Goal: Task Accomplishment & Management: Manage account settings

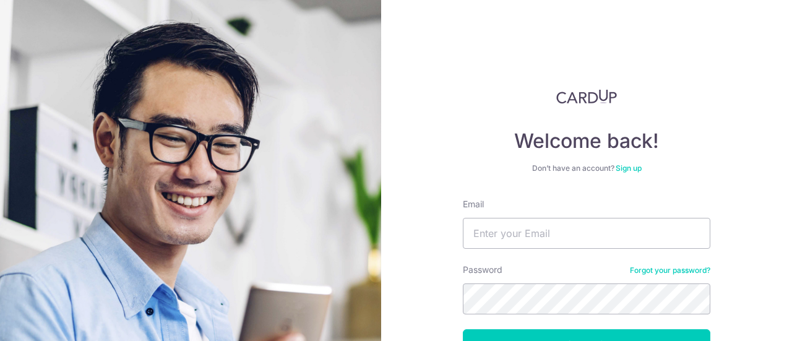
scroll to position [88, 0]
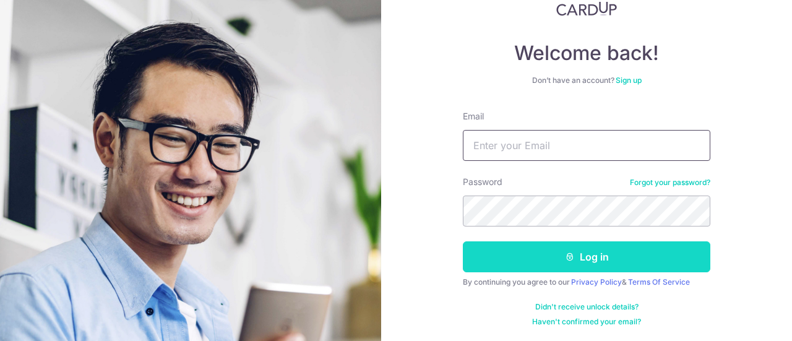
type input "[EMAIL_ADDRESS][DOMAIN_NAME]"
click at [603, 254] on button "Log in" at bounding box center [587, 256] width 248 height 31
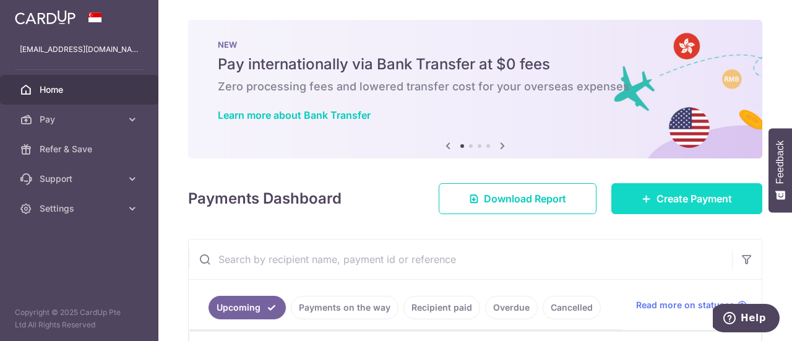
click at [677, 201] on span "Create Payment" at bounding box center [695, 198] width 76 height 15
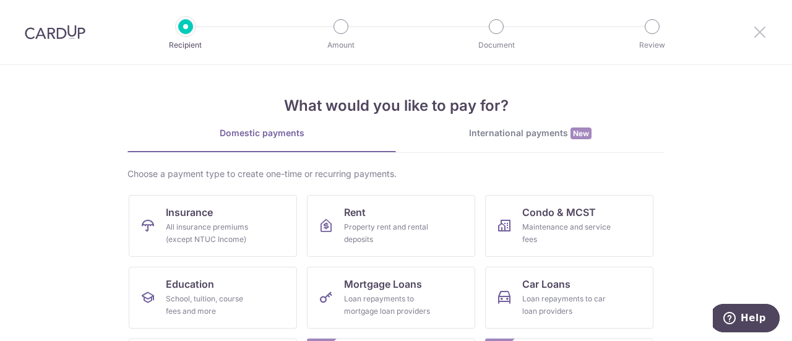
click at [759, 37] on icon at bounding box center [760, 31] width 15 height 15
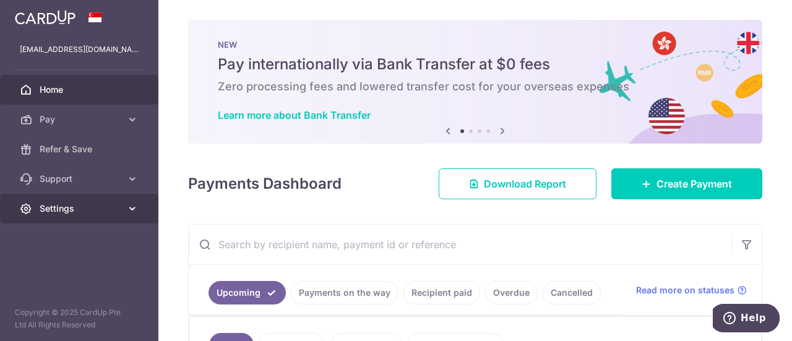
click at [96, 210] on span "Settings" at bounding box center [81, 208] width 82 height 12
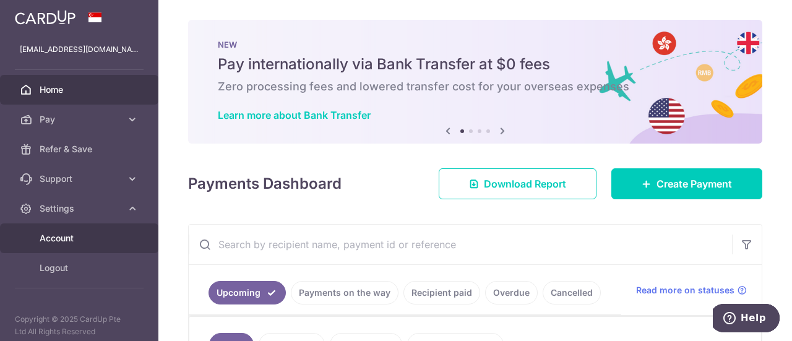
click at [76, 236] on span "Account" at bounding box center [81, 238] width 82 height 12
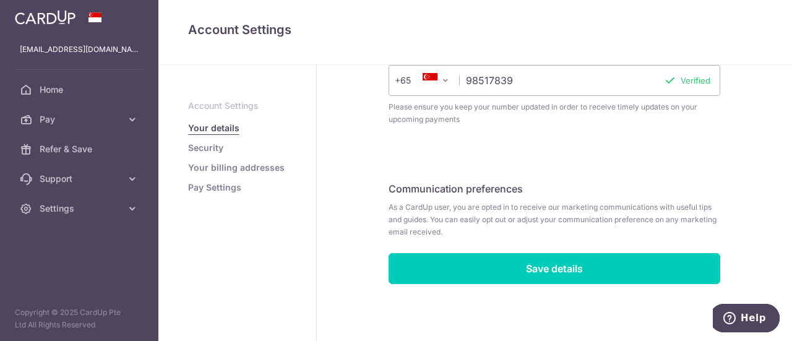
scroll to position [81, 0]
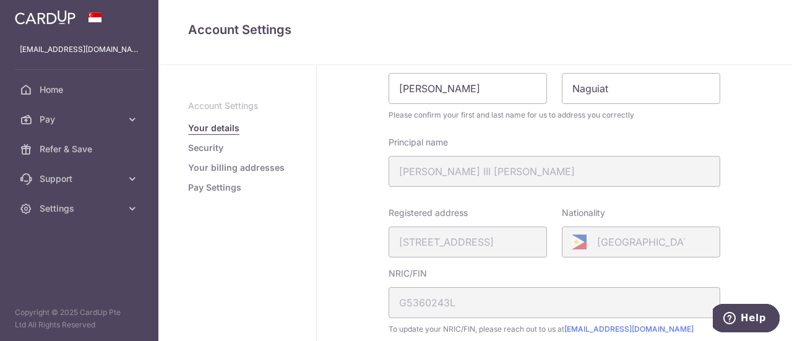
click at [226, 186] on link "Pay Settings" at bounding box center [214, 187] width 53 height 12
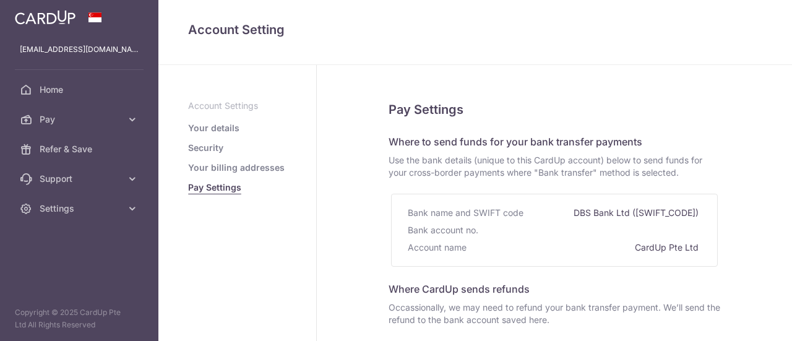
select select
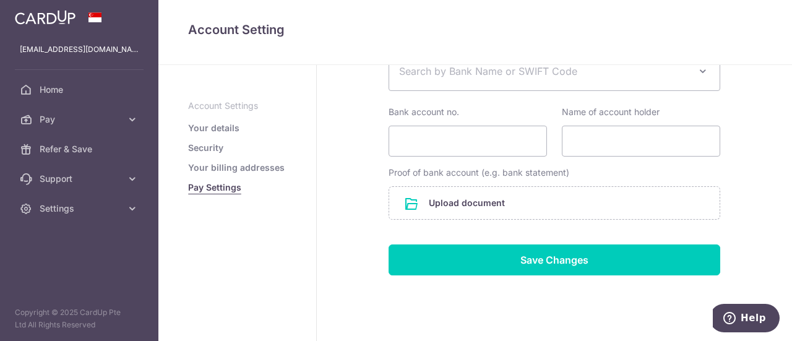
scroll to position [62, 0]
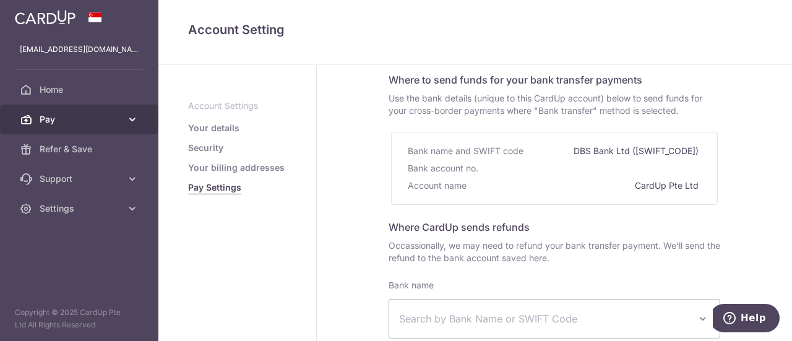
click at [91, 118] on span "Pay" at bounding box center [81, 119] width 82 height 12
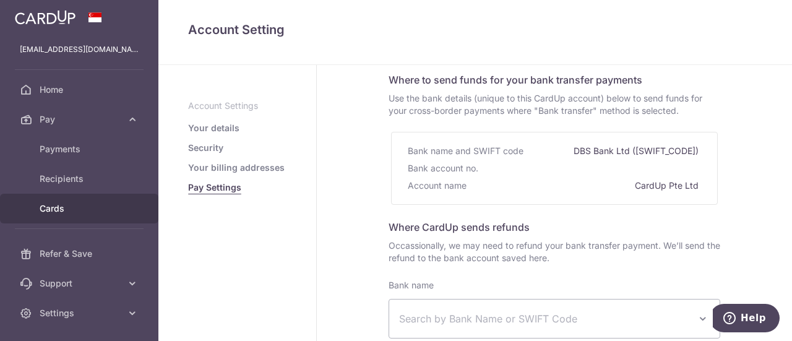
click at [71, 206] on span "Cards" at bounding box center [81, 208] width 82 height 12
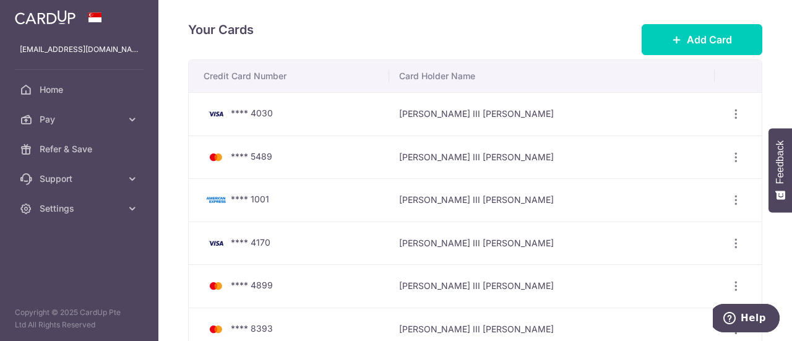
scroll to position [62, 0]
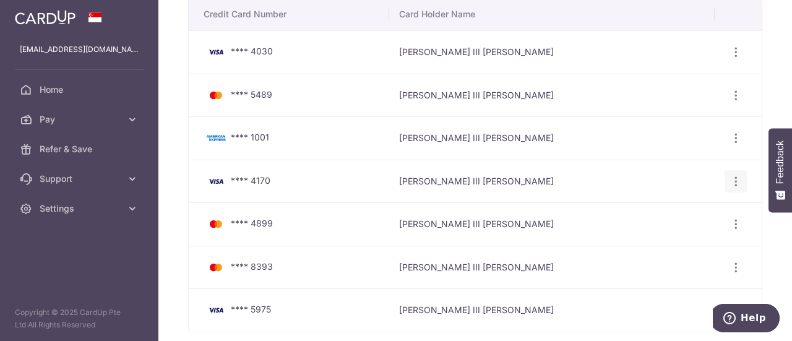
click at [731, 59] on icon "button" at bounding box center [736, 52] width 13 height 13
click at [668, 212] on span "View/Edit" at bounding box center [694, 215] width 84 height 15
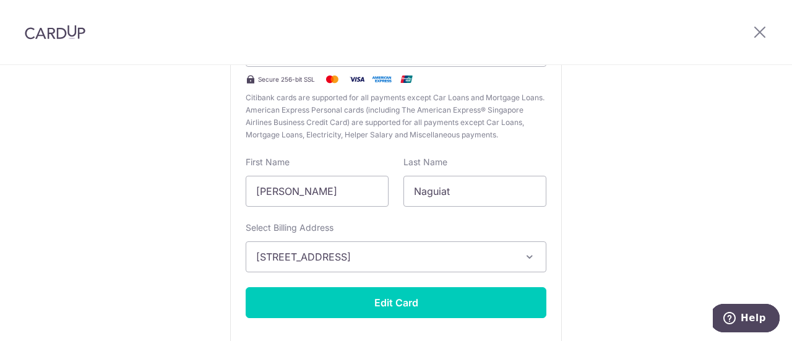
scroll to position [242, 0]
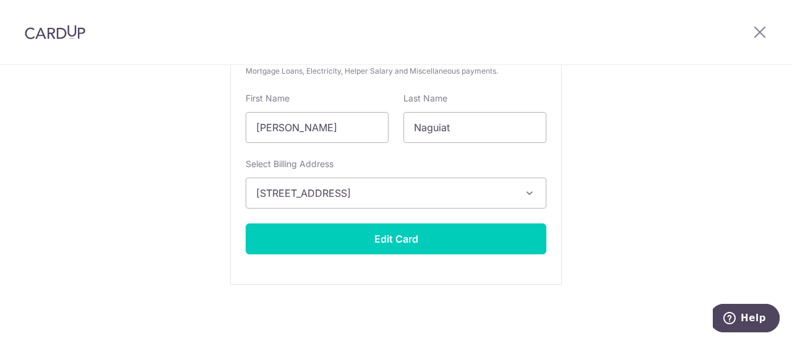
click at [510, 197] on span "[STREET_ADDRESS]" at bounding box center [384, 193] width 257 height 15
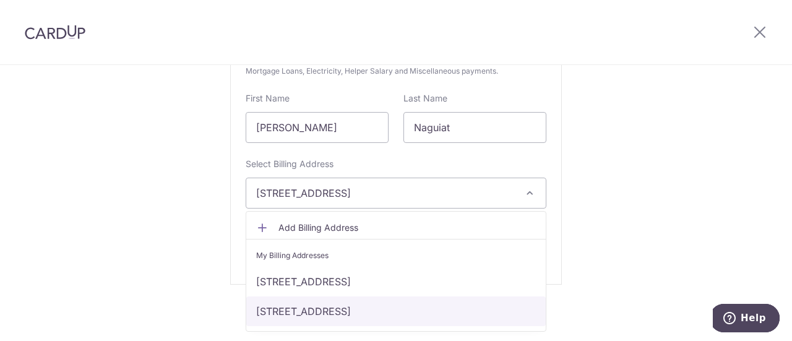
click at [384, 308] on link "[STREET_ADDRESS]" at bounding box center [396, 311] width 300 height 30
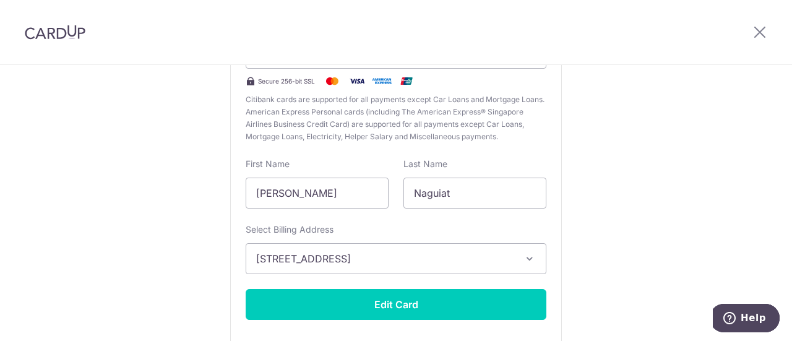
scroll to position [118, 0]
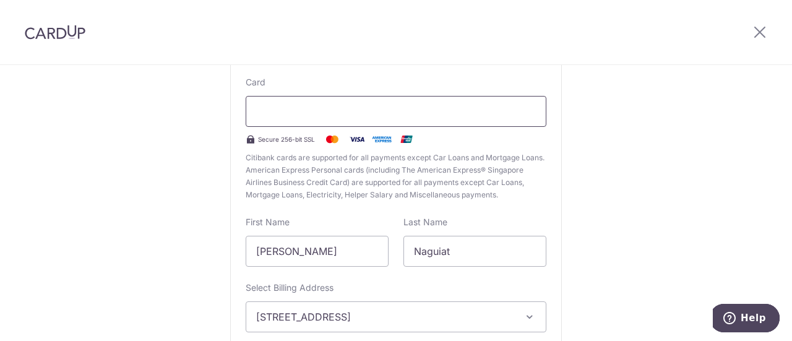
click at [314, 118] on div at bounding box center [396, 111] width 301 height 31
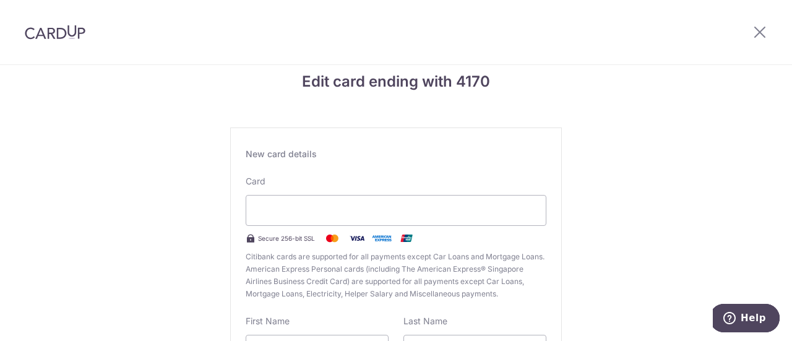
scroll to position [0, 0]
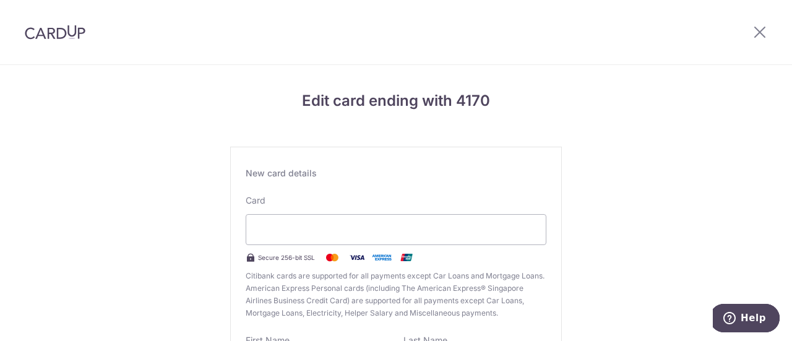
click at [458, 157] on div "New card details Card Secure 256-bit SSL Citibank cards are supported for all p…" at bounding box center [396, 337] width 332 height 380
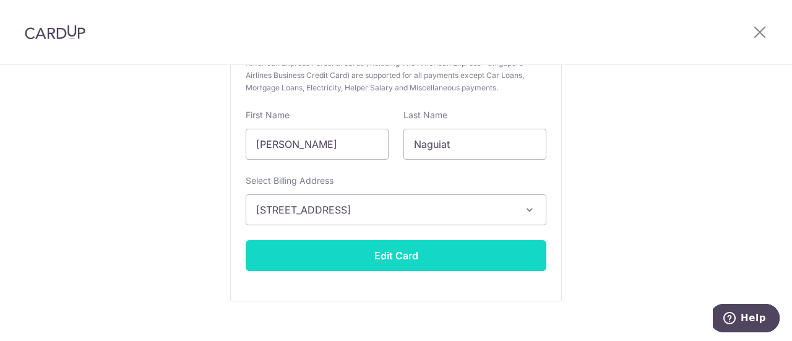
scroll to position [242, 0]
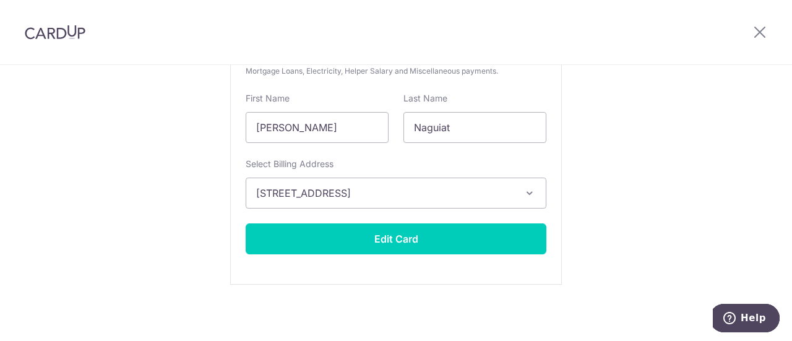
click at [428, 222] on div "New card details Card Secure 256-bit SSL Citibank cards are supported for all p…" at bounding box center [396, 95] width 332 height 380
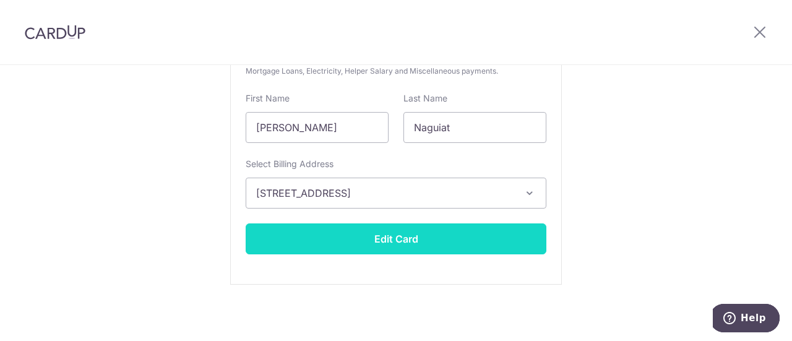
click at [420, 241] on button "Edit Card" at bounding box center [396, 238] width 301 height 31
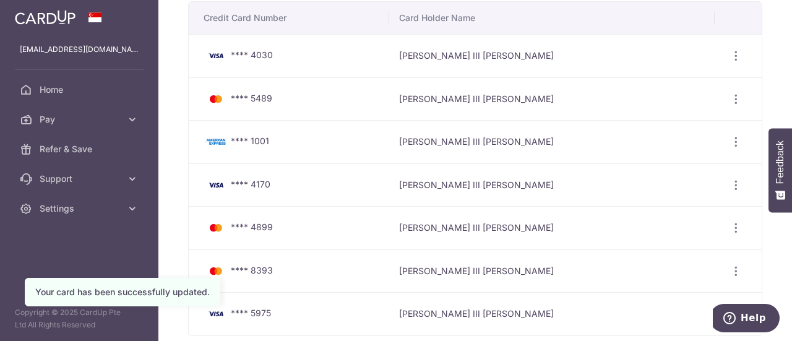
scroll to position [62, 0]
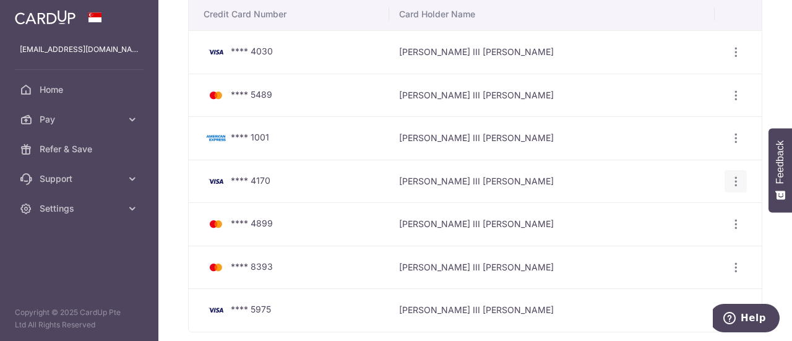
click at [732, 59] on icon "button" at bounding box center [736, 52] width 13 height 13
click at [652, 212] on span "View/Edit" at bounding box center [694, 215] width 84 height 15
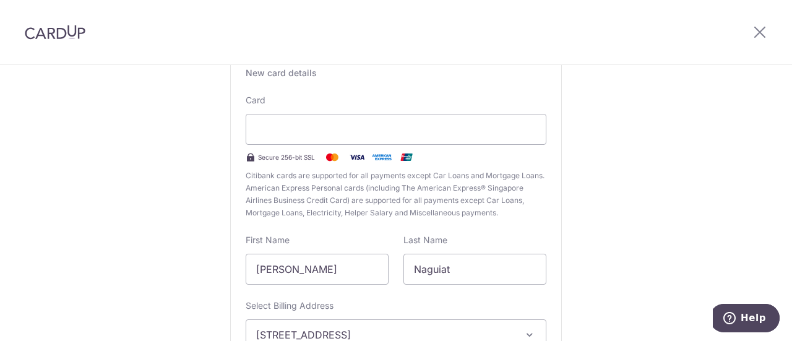
scroll to position [124, 0]
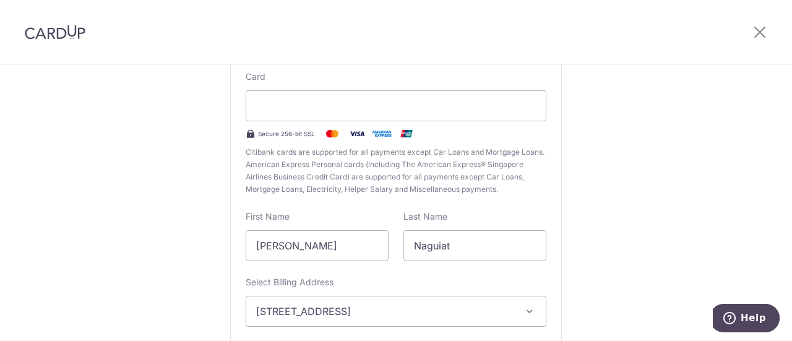
click at [598, 153] on div "Edit card ending with 4170 New card details Card Secure 256-bit SSL Citibank ca…" at bounding box center [396, 201] width 792 height 520
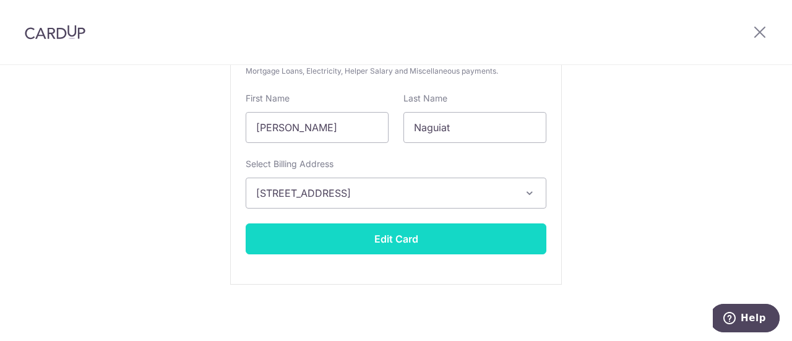
click at [454, 243] on button "Edit Card" at bounding box center [396, 238] width 301 height 31
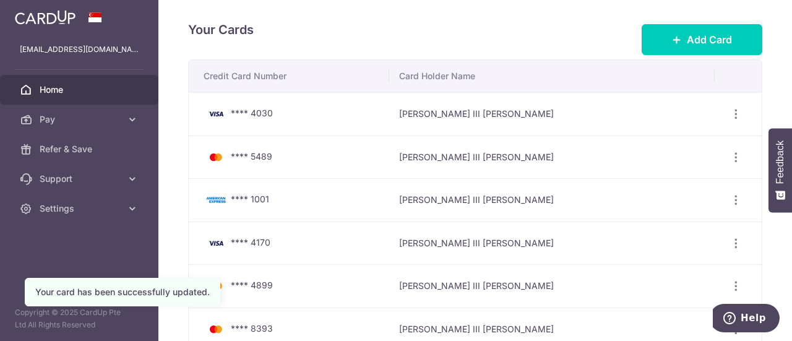
click at [62, 88] on span "Home" at bounding box center [81, 90] width 82 height 12
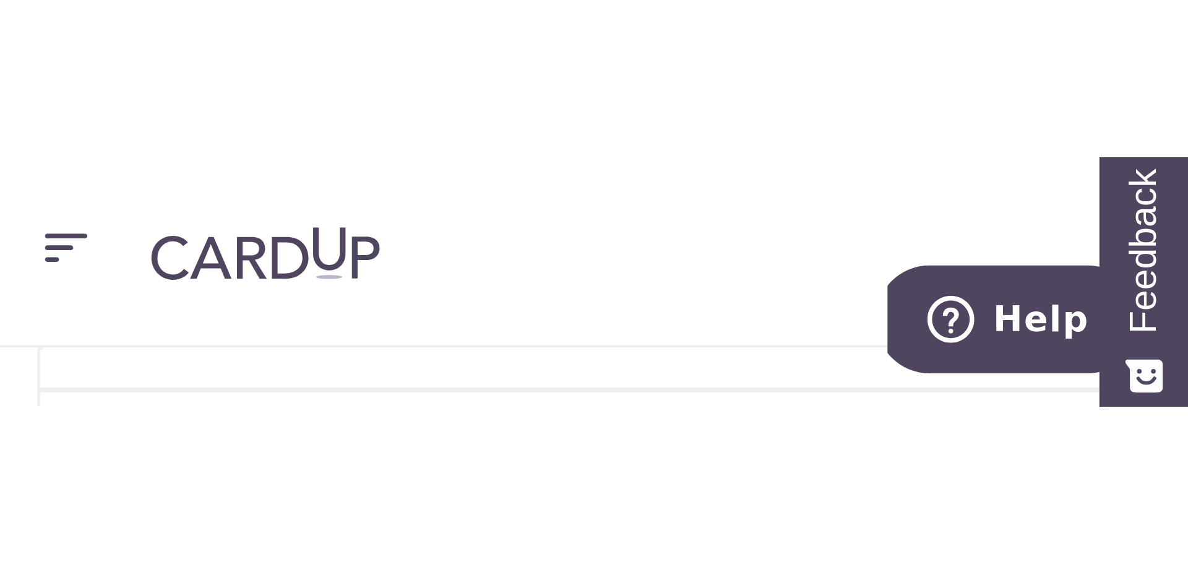
scroll to position [327, 0]
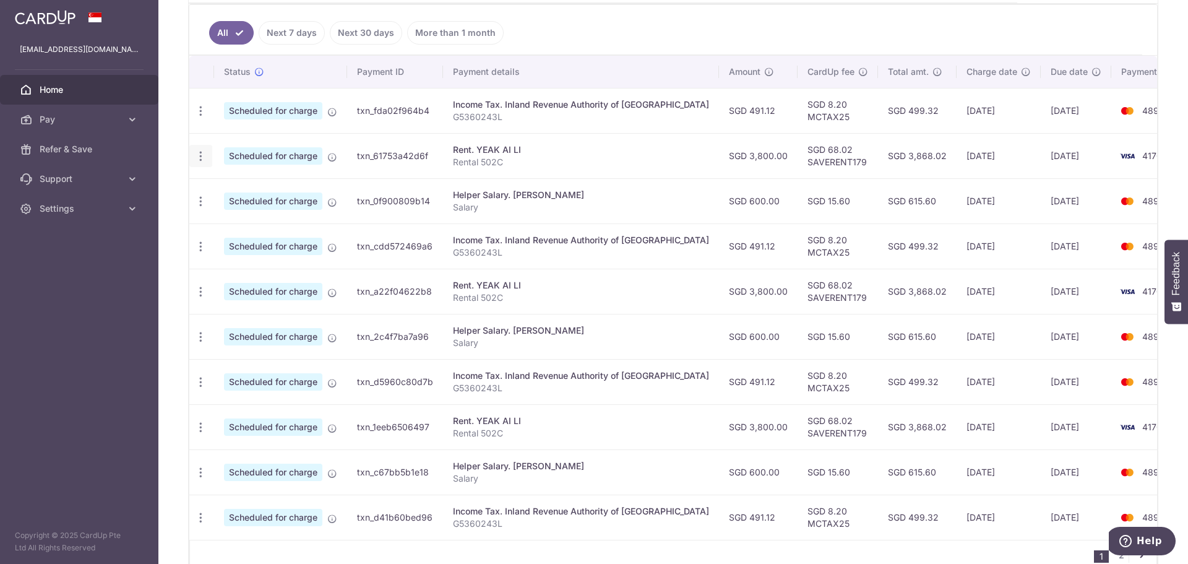
click at [201, 118] on icon "button" at bounding box center [200, 111] width 13 height 13
click at [238, 198] on link "Update payment" at bounding box center [254, 190] width 129 height 30
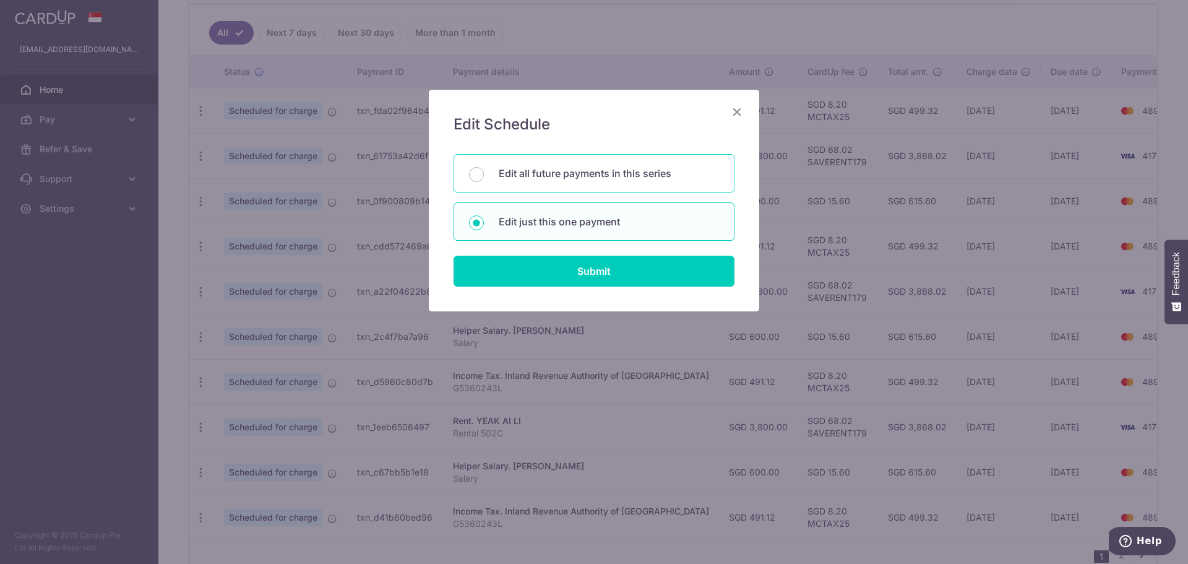
click at [537, 173] on p "Edit all future payments in this series" at bounding box center [609, 173] width 220 height 15
click at [484, 173] on input "Edit all future payments in this series" at bounding box center [476, 174] width 15 height 15
radio input "true"
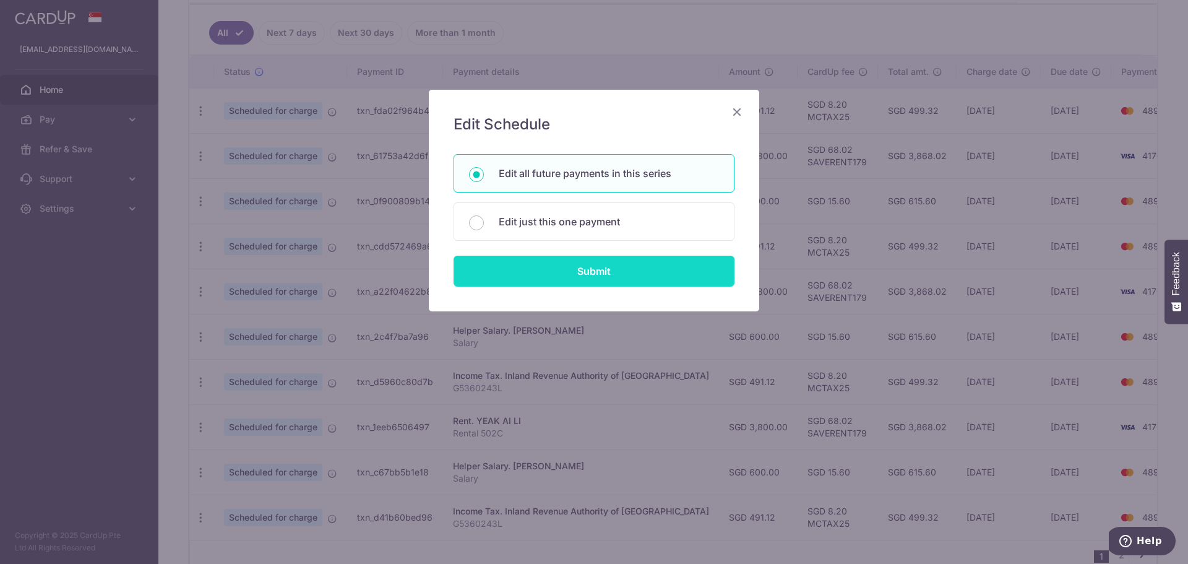
click at [560, 274] on input "Submit" at bounding box center [594, 271] width 281 height 31
radio input "true"
type input "3,800.00"
type input "Rental 502C"
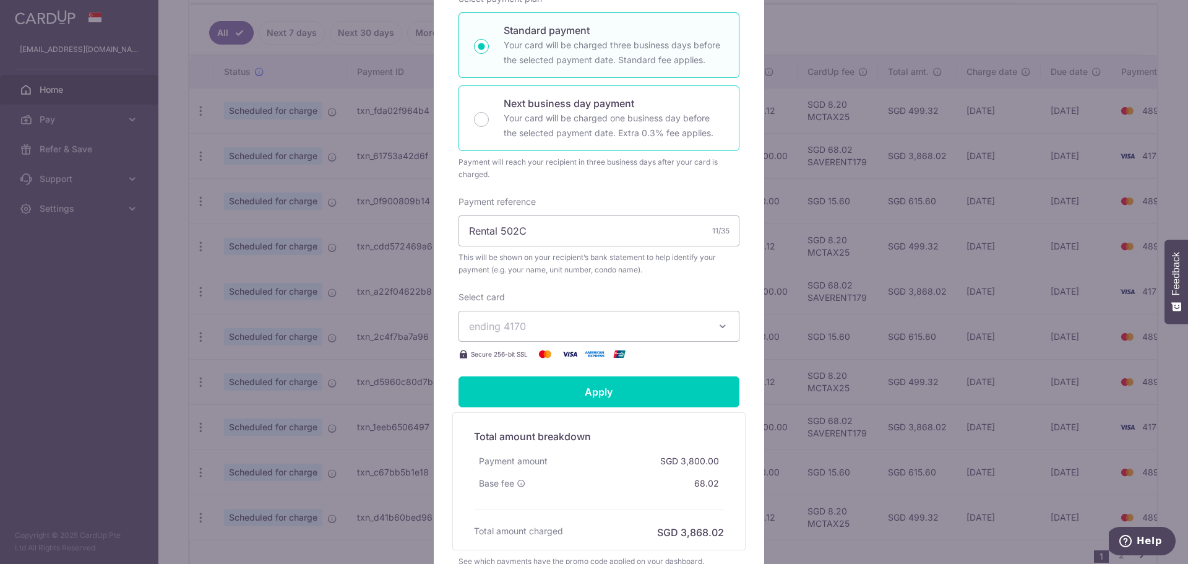
scroll to position [248, 0]
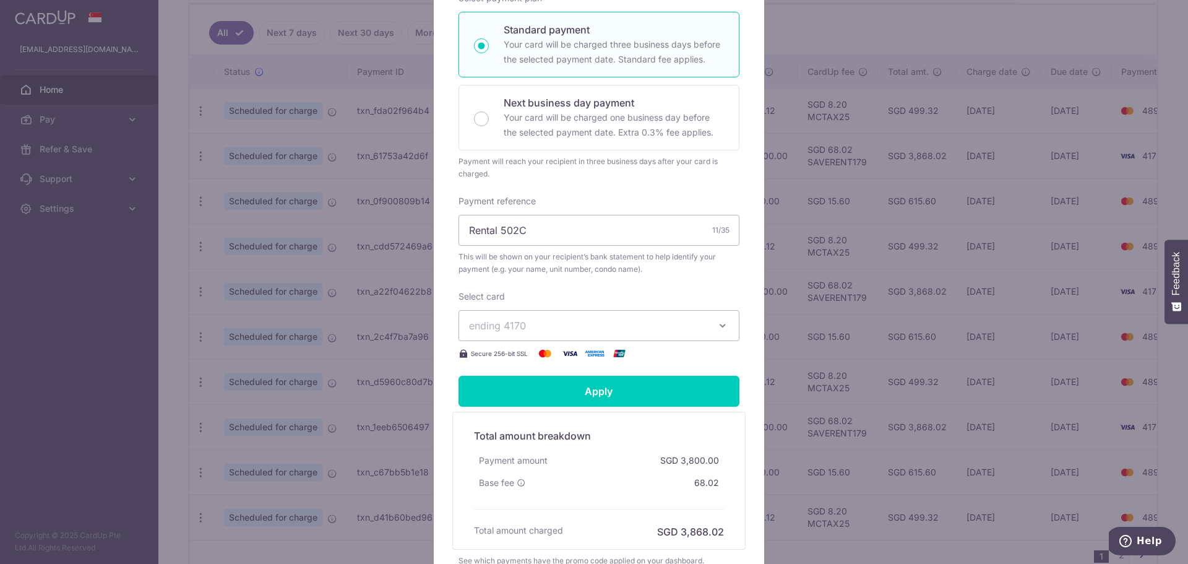
click at [683, 322] on span "ending 4170" at bounding box center [588, 325] width 238 height 15
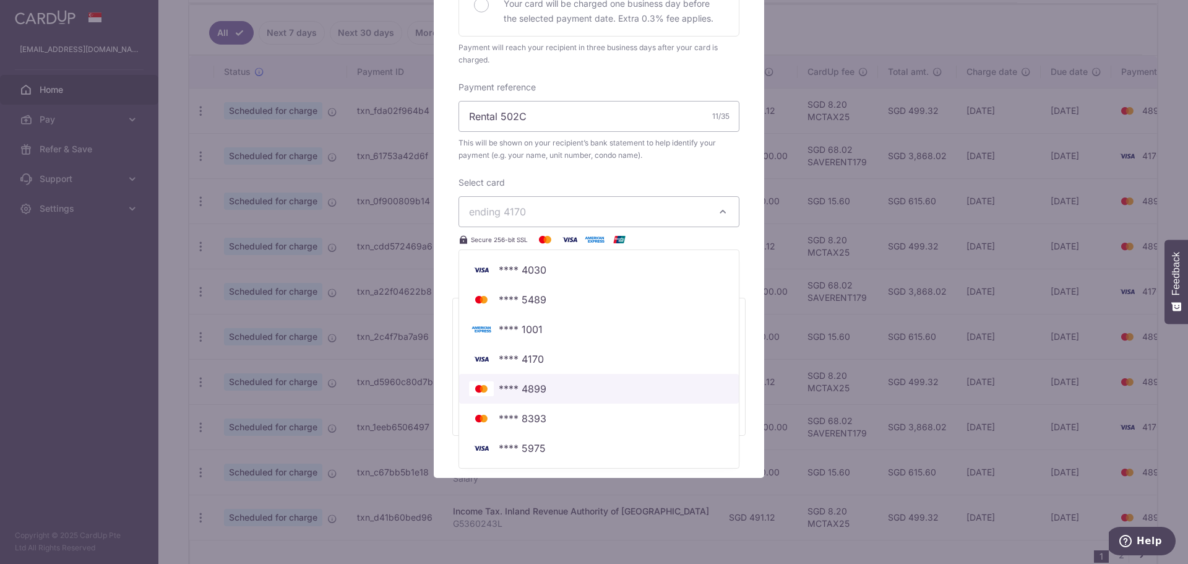
scroll to position [365, 0]
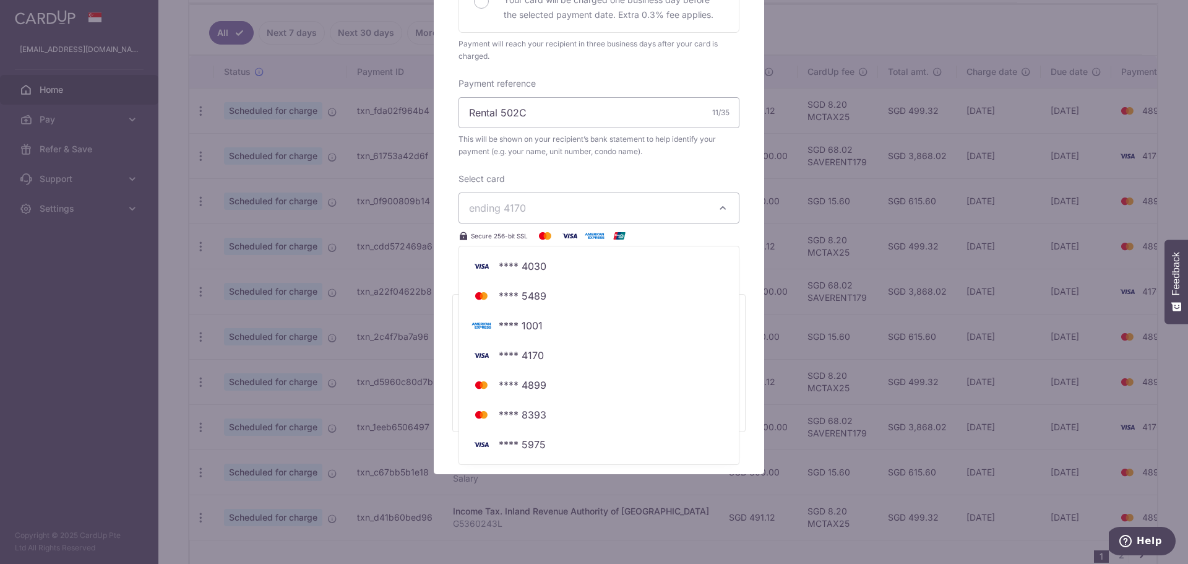
click at [723, 165] on div "Enter payment amount 3,800.00 3800.00 SGD To change the payment amount, please …" at bounding box center [599, 28] width 281 height 429
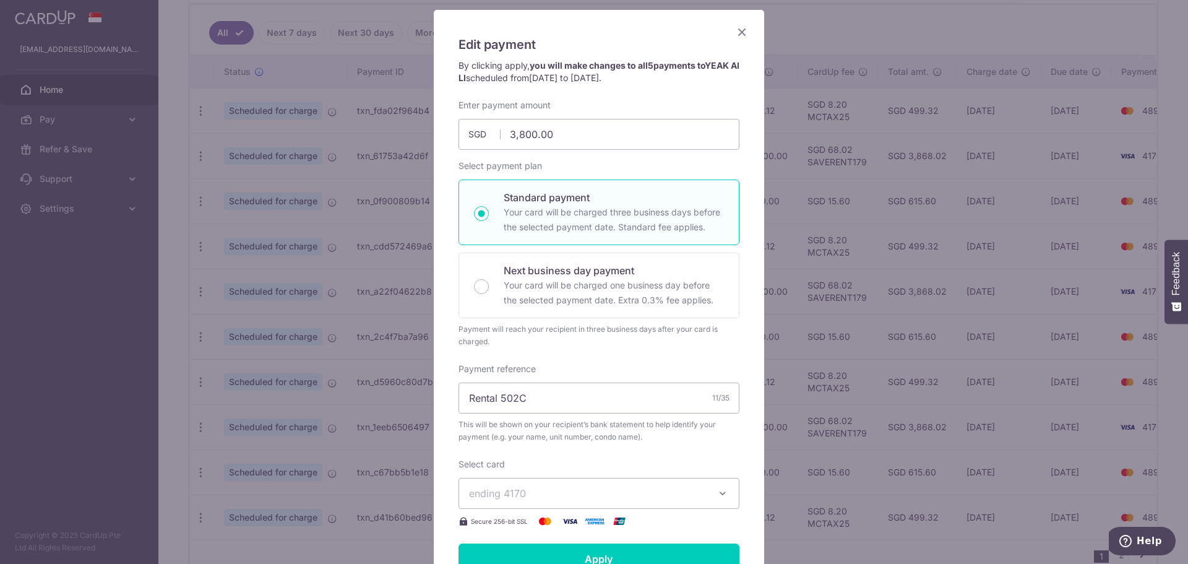
scroll to position [0, 0]
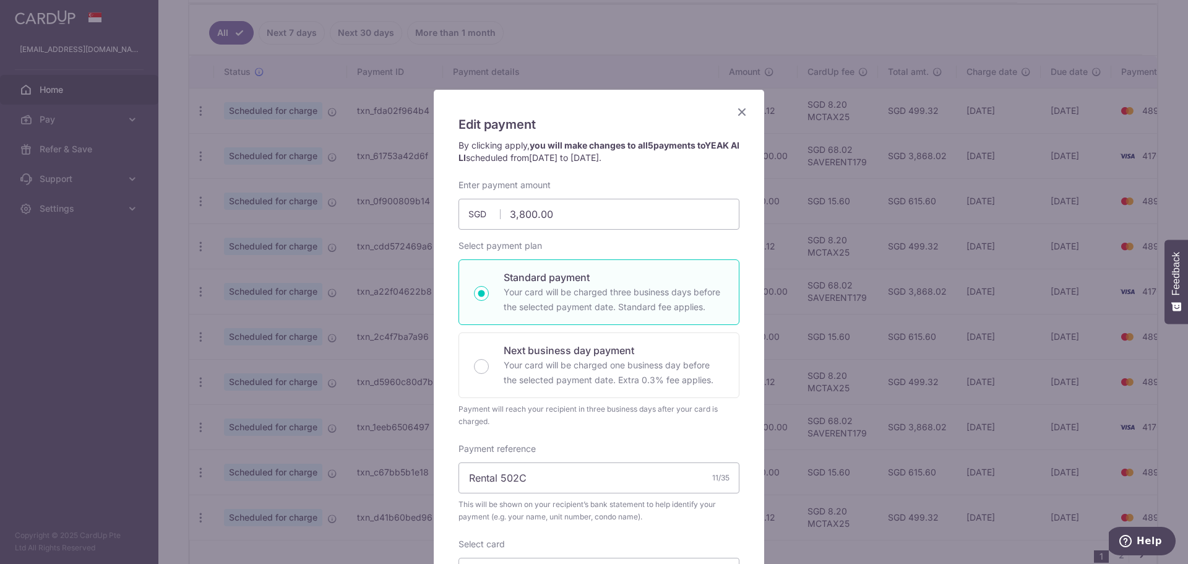
click at [736, 112] on icon "Close" at bounding box center [742, 111] width 15 height 15
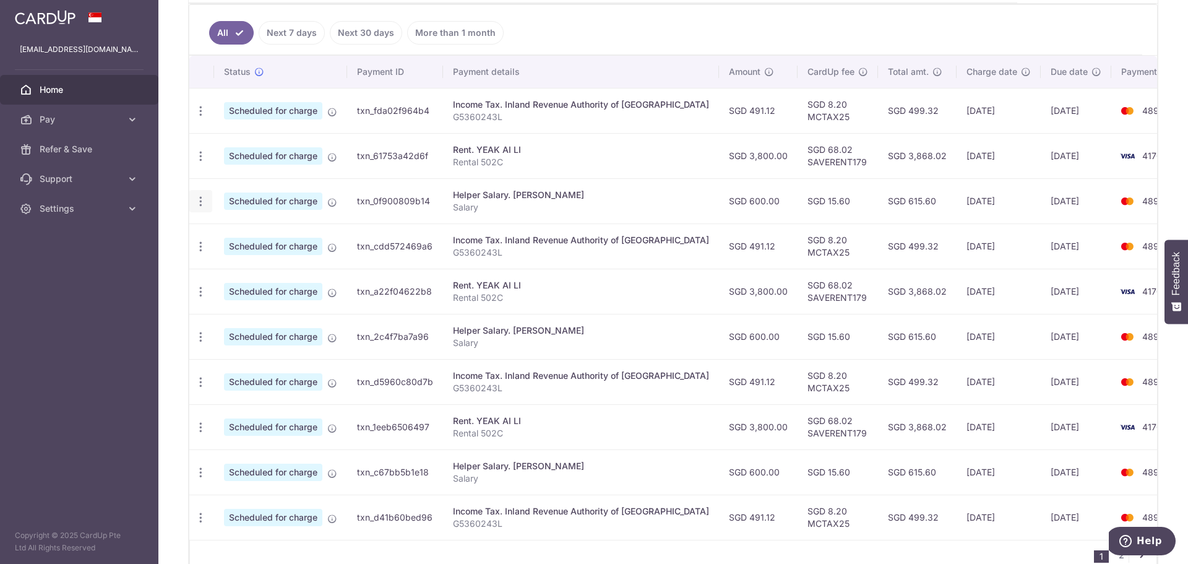
click at [200, 118] on icon "button" at bounding box center [200, 111] width 13 height 13
click at [259, 234] on span "Update payment" at bounding box center [267, 235] width 84 height 15
radio input "true"
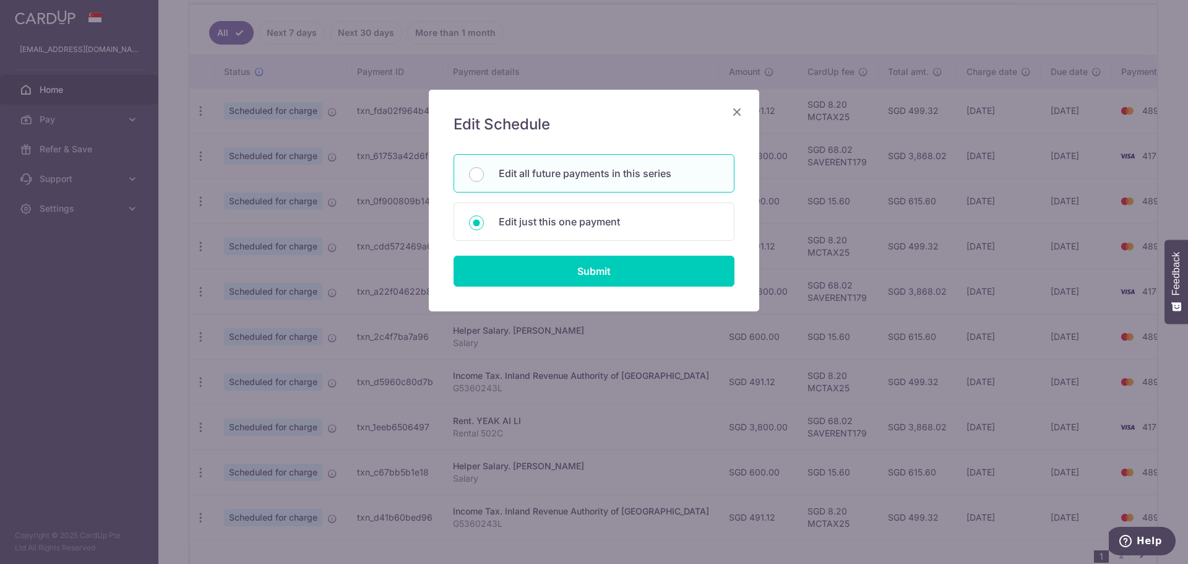
click at [535, 171] on p "Edit all future payments in this series" at bounding box center [609, 173] width 220 height 15
click at [484, 171] on input "Edit all future payments in this series" at bounding box center [476, 174] width 15 height 15
radio input "true"
click at [589, 272] on input "Submit" at bounding box center [594, 271] width 281 height 31
type input "600.00"
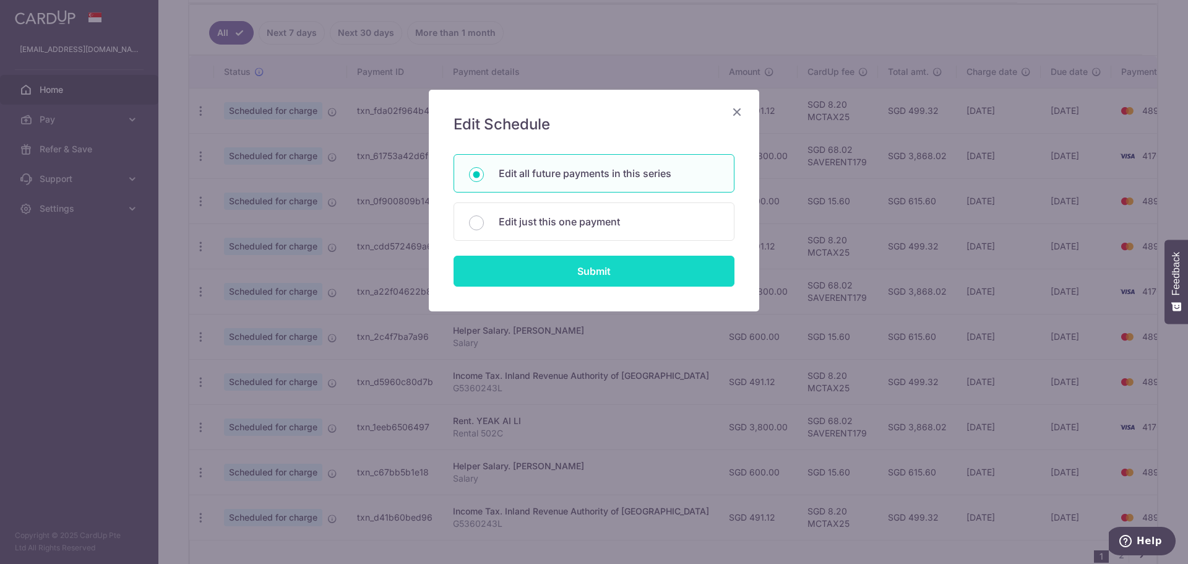
radio input "true"
type input "Salary"
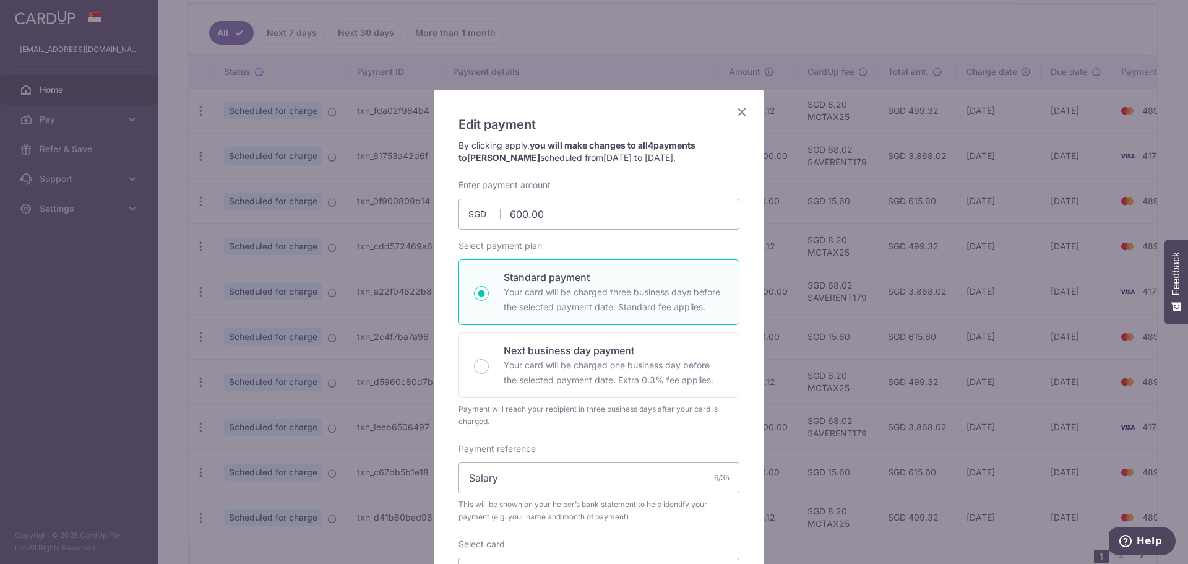
click at [739, 111] on icon "Close" at bounding box center [742, 111] width 15 height 15
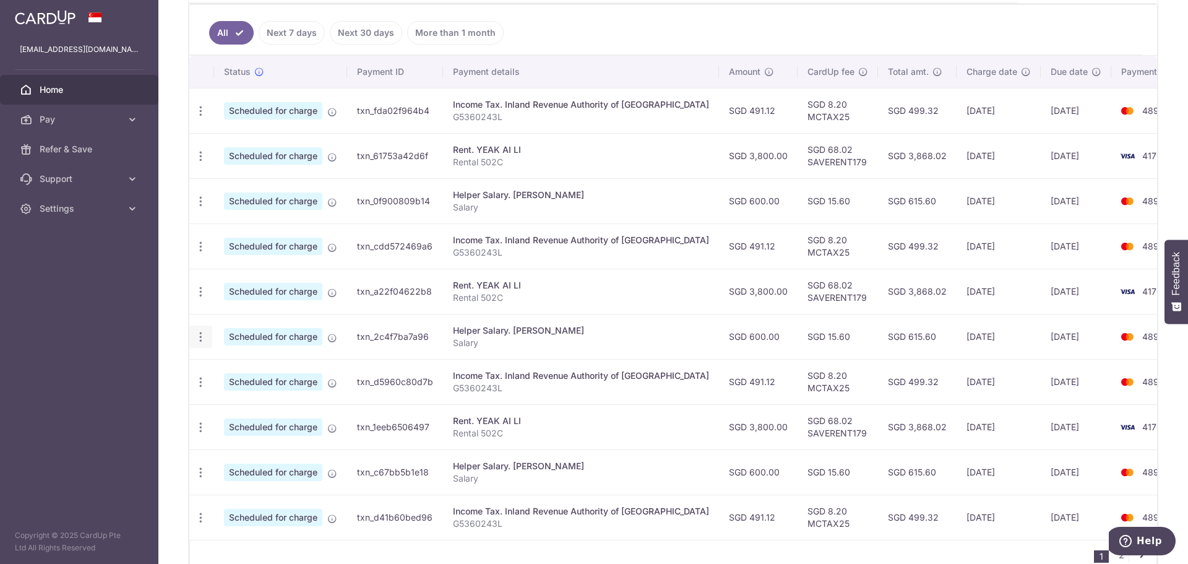
click at [202, 118] on icon "button" at bounding box center [200, 111] width 13 height 13
click at [241, 340] on span "Update payment" at bounding box center [267, 370] width 84 height 15
radio input "true"
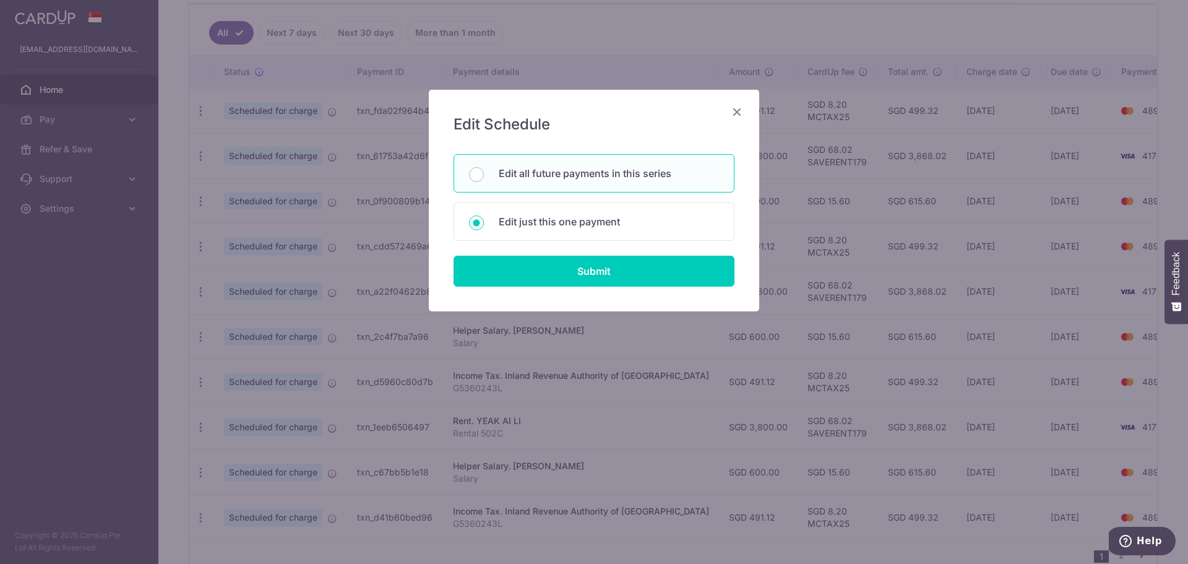
click at [538, 176] on p "Edit all future payments in this series" at bounding box center [609, 173] width 220 height 15
click at [484, 176] on input "Edit all future payments in this series" at bounding box center [476, 174] width 15 height 15
radio input "true"
click at [594, 279] on input "Submit" at bounding box center [594, 271] width 281 height 31
radio input "true"
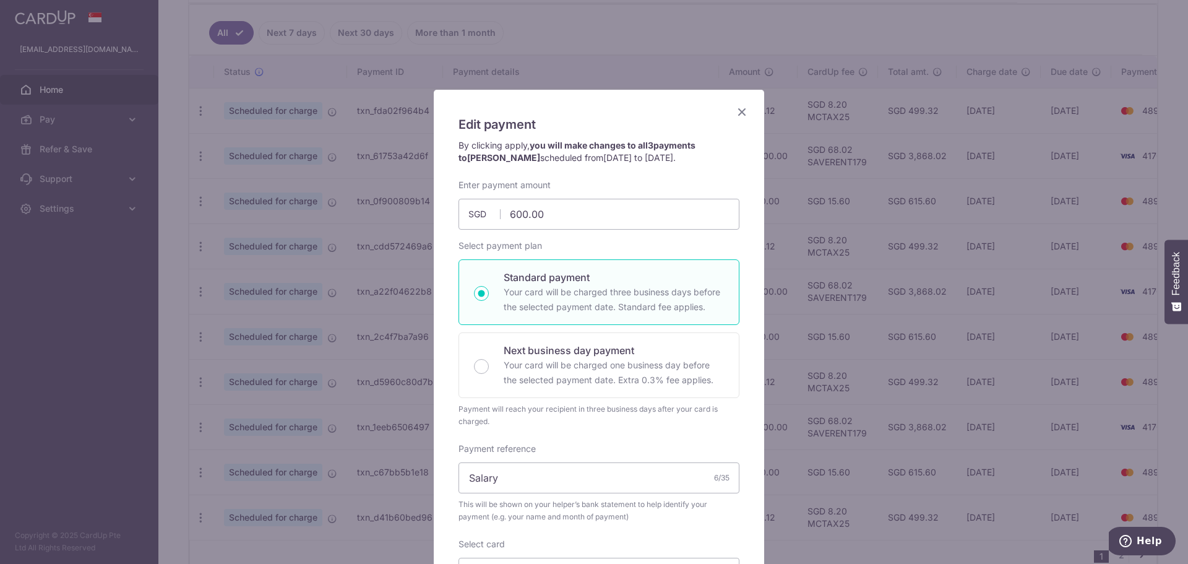
click at [736, 113] on icon "Close" at bounding box center [742, 111] width 15 height 15
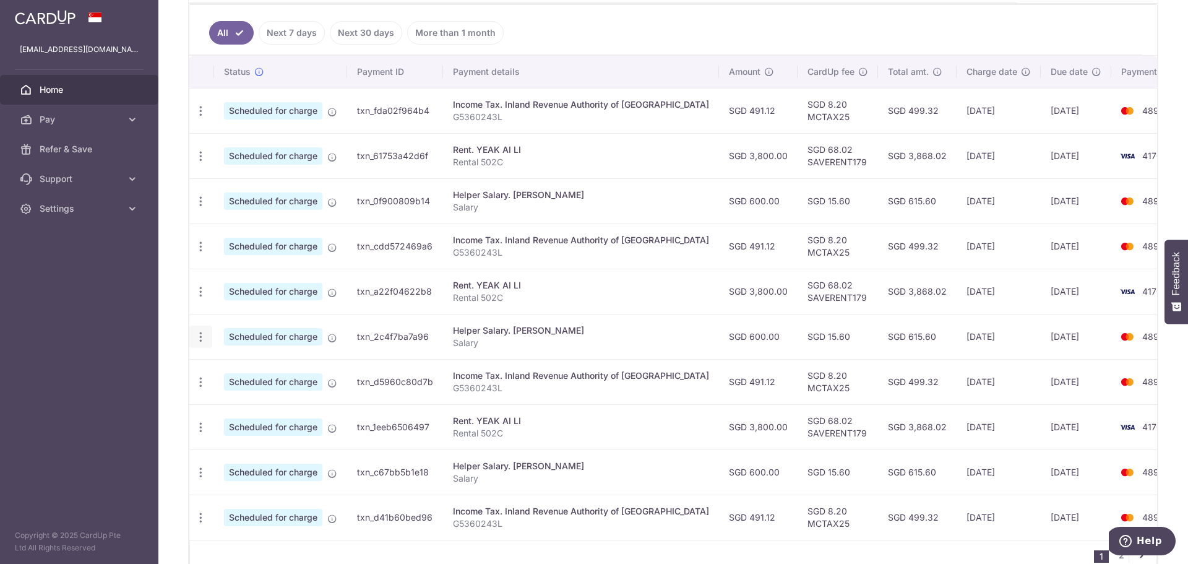
click at [197, 118] on icon "button" at bounding box center [200, 111] width 13 height 13
click at [257, 340] on span "Cancel payment" at bounding box center [266, 401] width 83 height 15
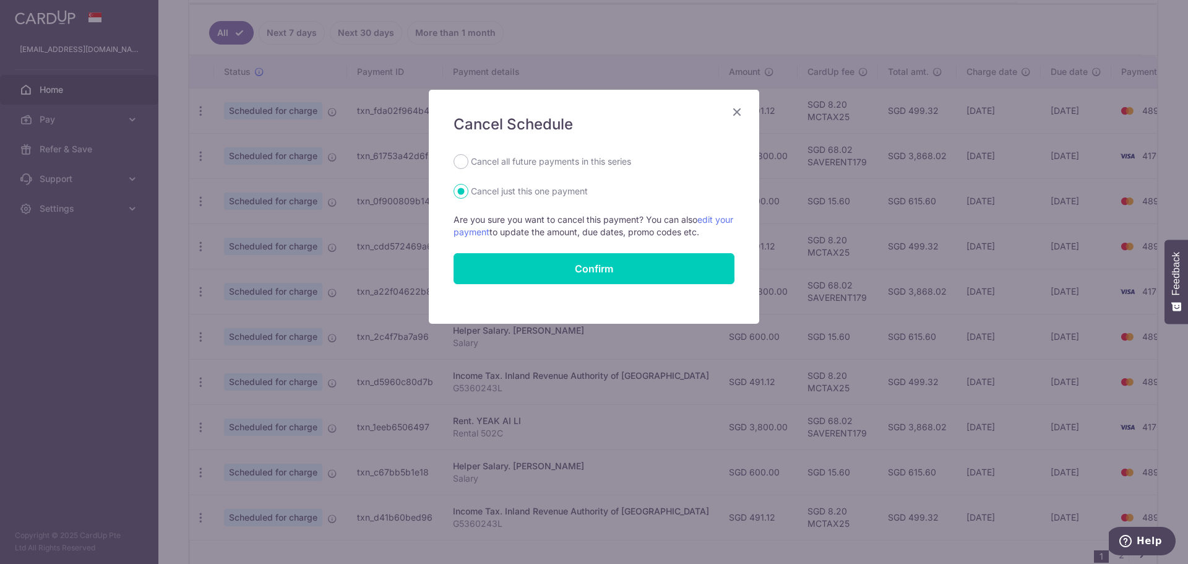
click at [740, 111] on icon "Close" at bounding box center [737, 111] width 15 height 15
